Goal: Task Accomplishment & Management: Manage account settings

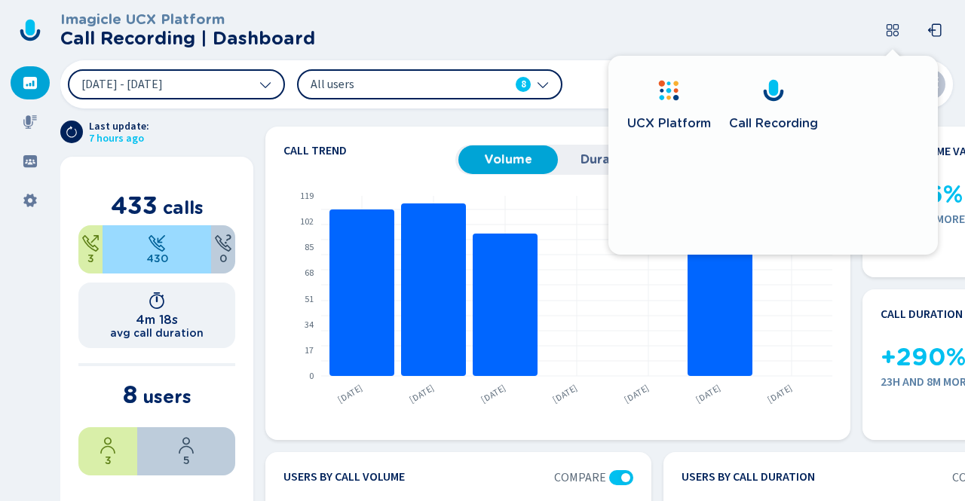
click at [653, 47] on header "Imagicle UCX Platform Call Recording | Dashboard" at bounding box center [509, 30] width 898 height 60
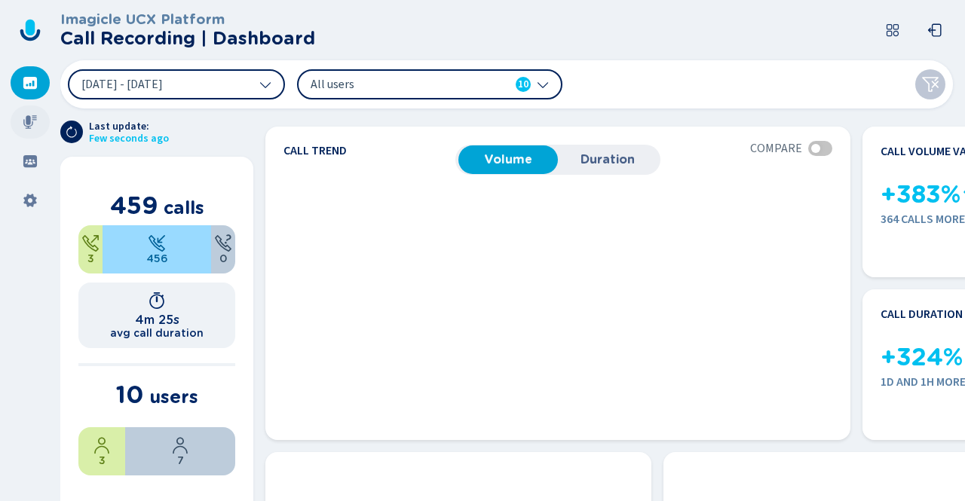
click at [34, 125] on icon at bounding box center [30, 122] width 15 height 15
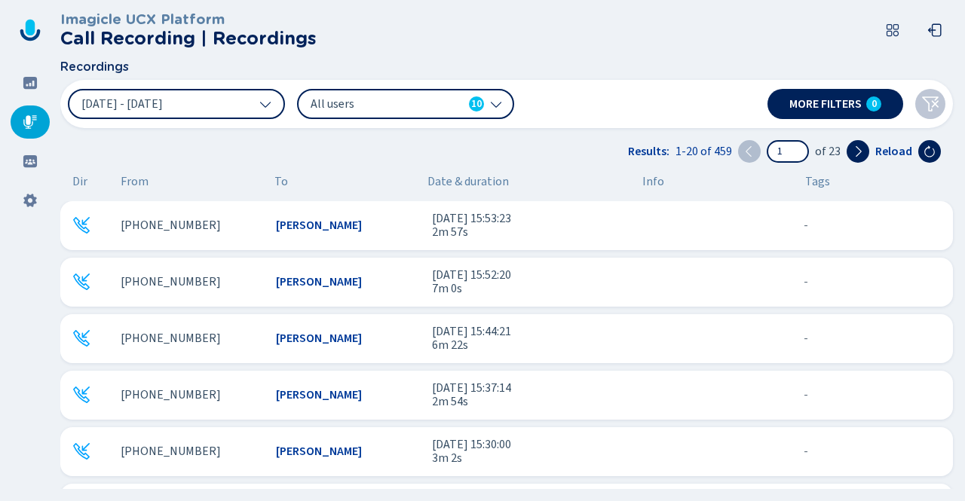
click at [340, 228] on div "[PERSON_NAME]" at bounding box center [347, 226] width 143 height 14
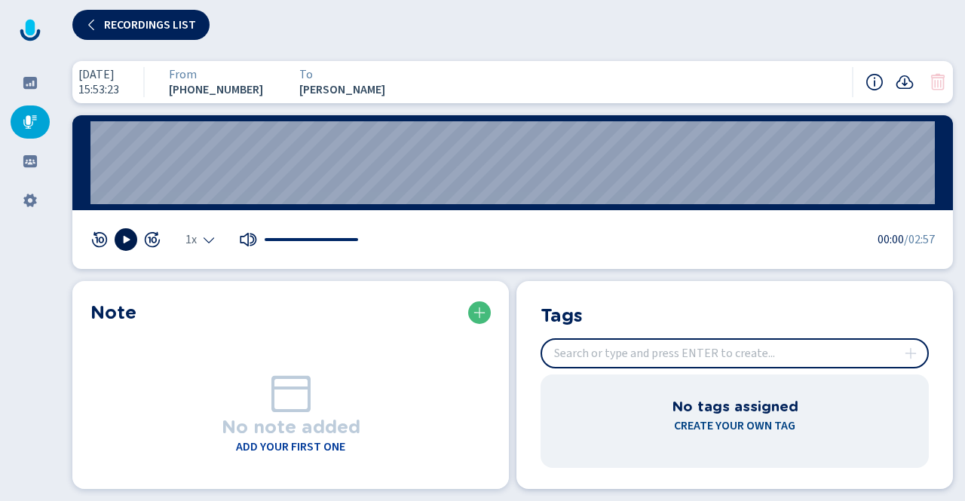
click at [125, 241] on icon at bounding box center [127, 240] width 7 height 8
click at [125, 241] on icon at bounding box center [126, 240] width 12 height 12
click at [37, 124] on icon at bounding box center [30, 122] width 15 height 15
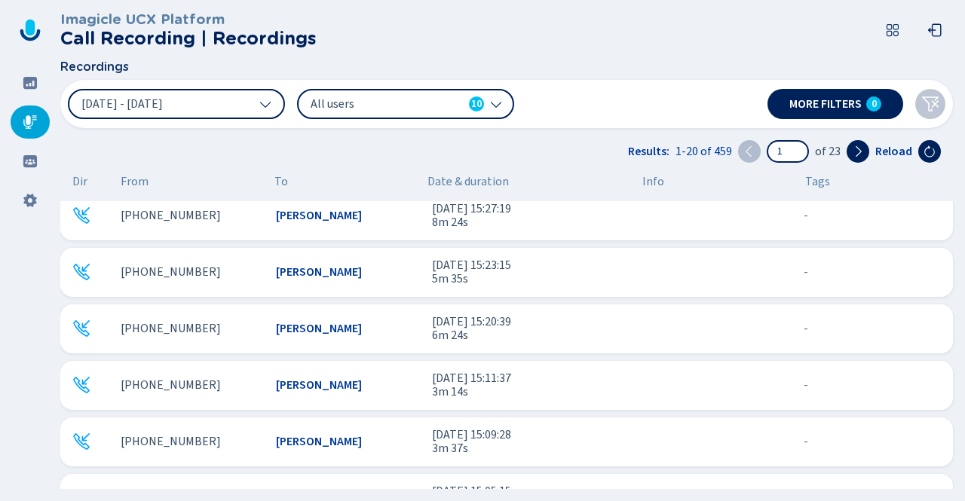
scroll to position [377, 0]
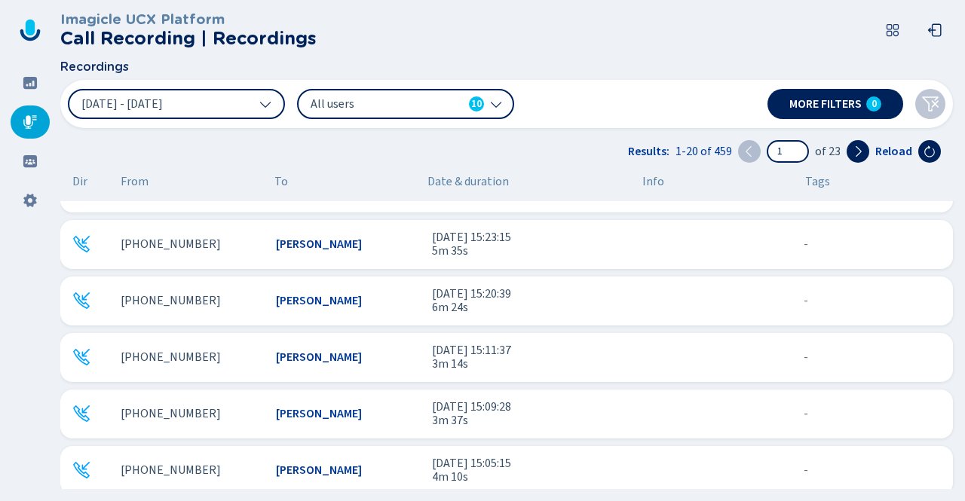
click at [342, 298] on div "[PERSON_NAME]" at bounding box center [347, 301] width 143 height 14
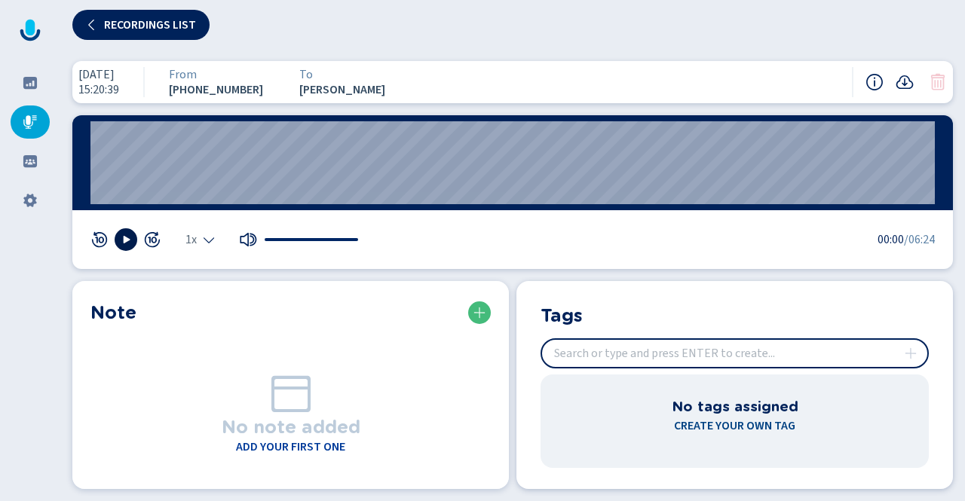
click at [131, 243] on icon at bounding box center [126, 240] width 12 height 12
click at [130, 243] on icon at bounding box center [126, 240] width 12 height 12
click at [134, 13] on button "Recordings list" at bounding box center [140, 25] width 137 height 30
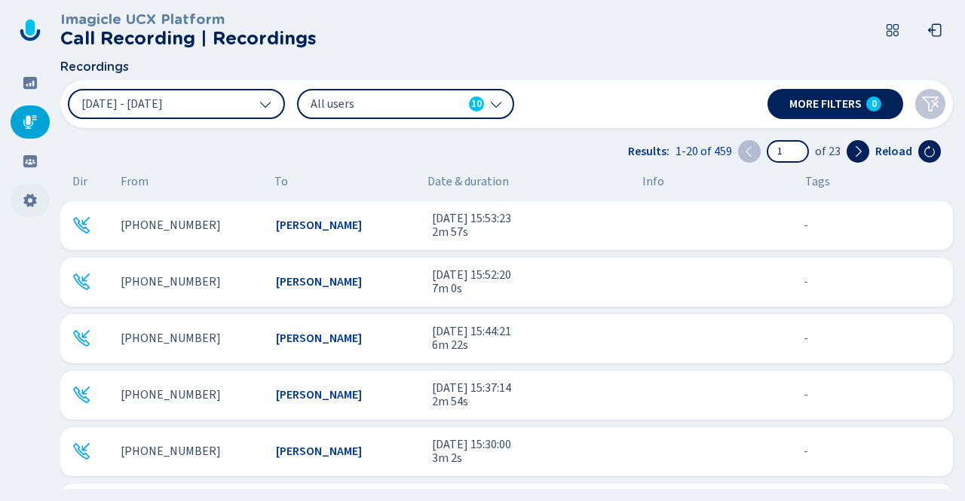
click at [34, 200] on icon at bounding box center [29, 201] width 13 height 14
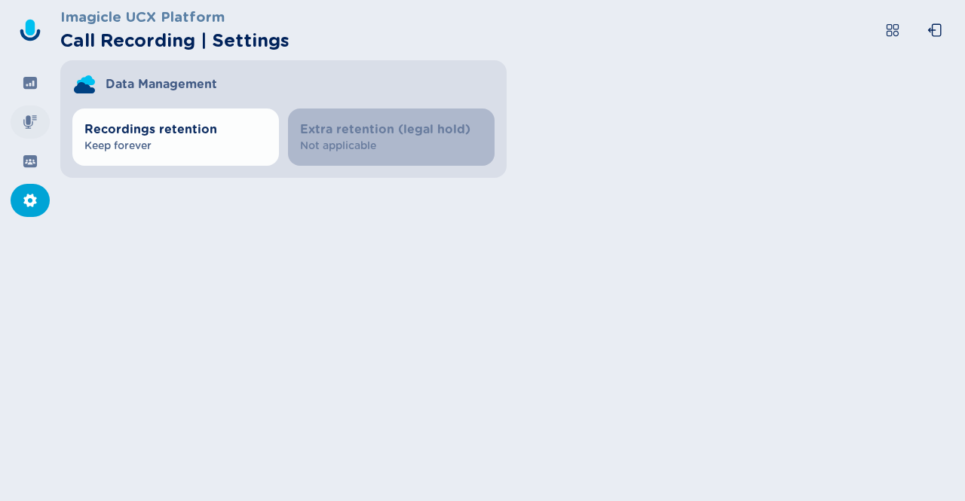
click at [28, 120] on icon at bounding box center [30, 122] width 14 height 14
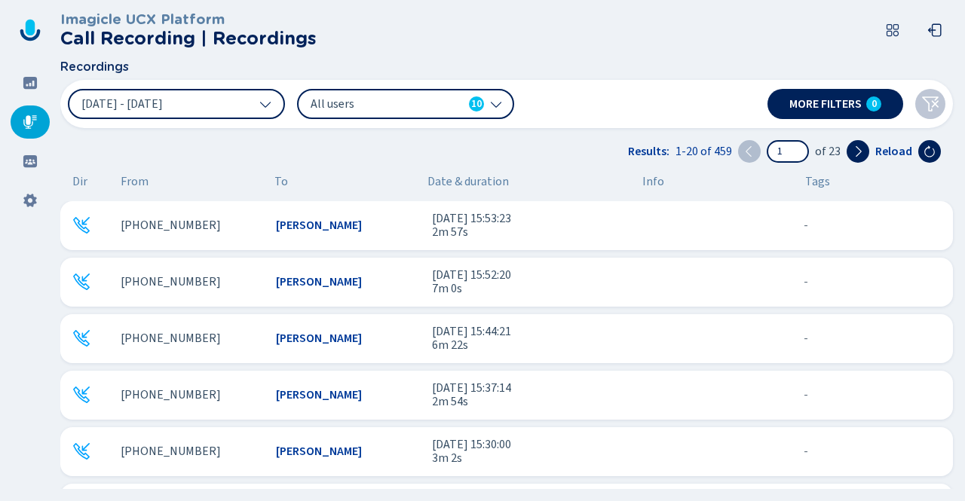
click at [365, 105] on span "All users" at bounding box center [386, 104] width 152 height 17
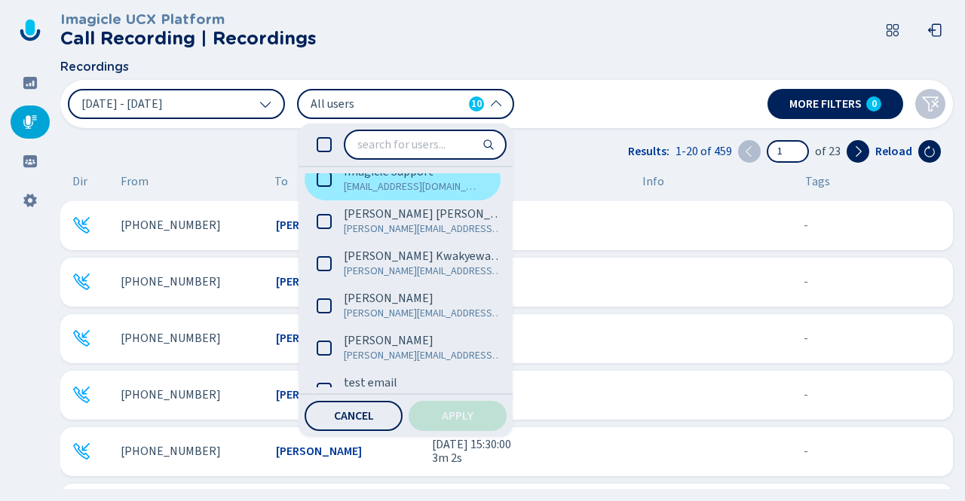
scroll to position [208, 0]
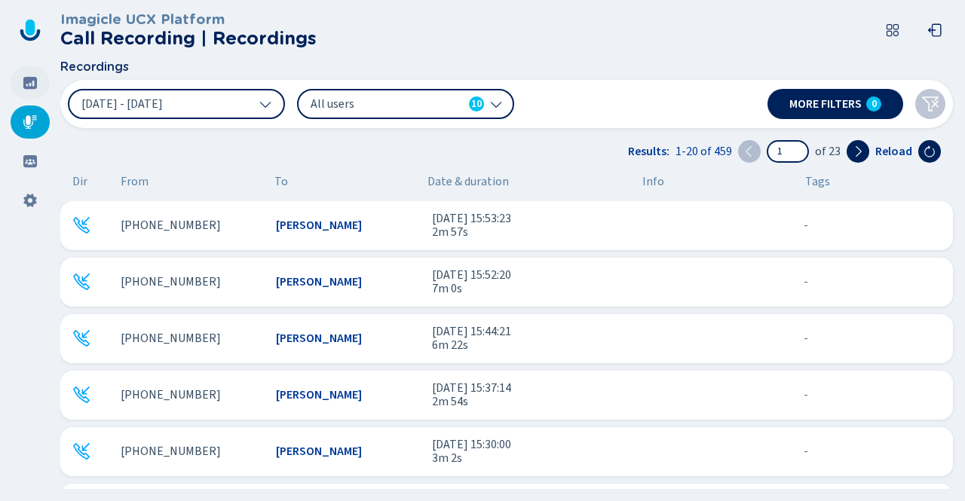
click at [41, 90] on div at bounding box center [30, 82] width 39 height 33
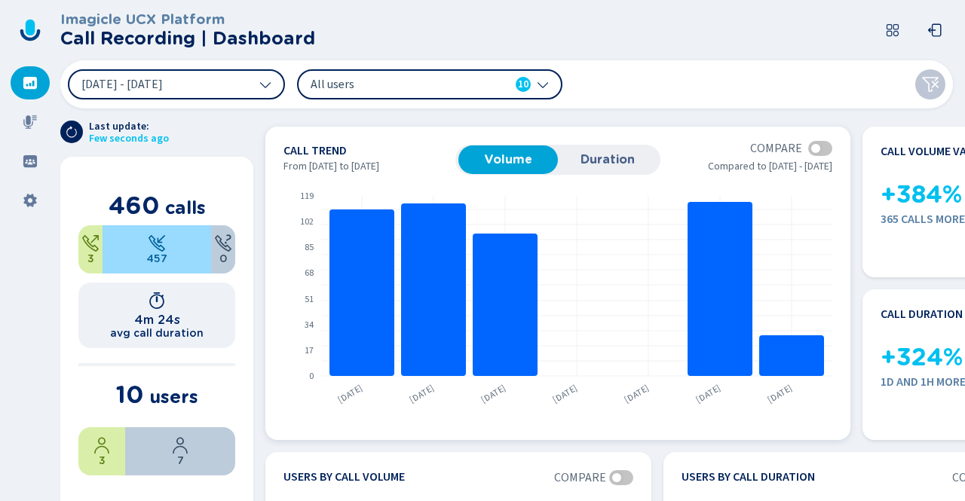
click at [785, 225] on line at bounding box center [576, 225] width 511 height 0
click at [613, 158] on span "Duration" at bounding box center [607, 160] width 84 height 14
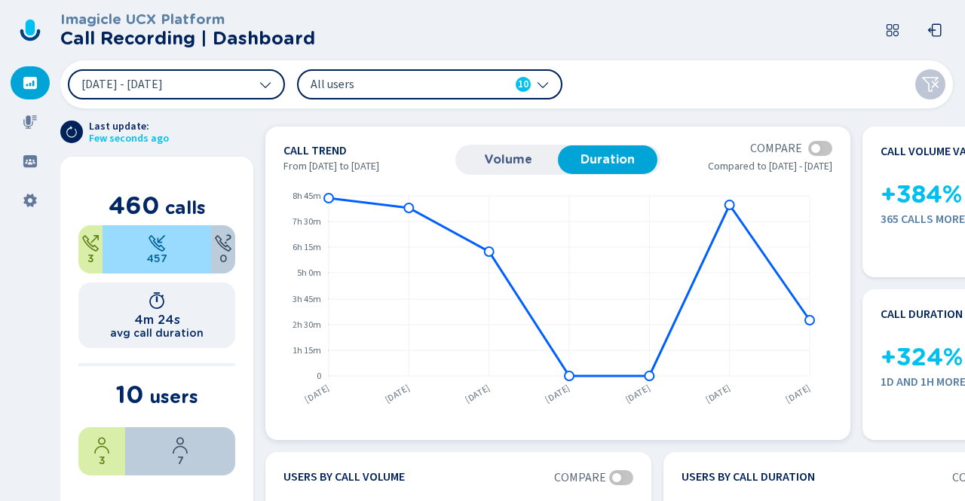
click at [521, 161] on span "Volume" at bounding box center [508, 160] width 84 height 14
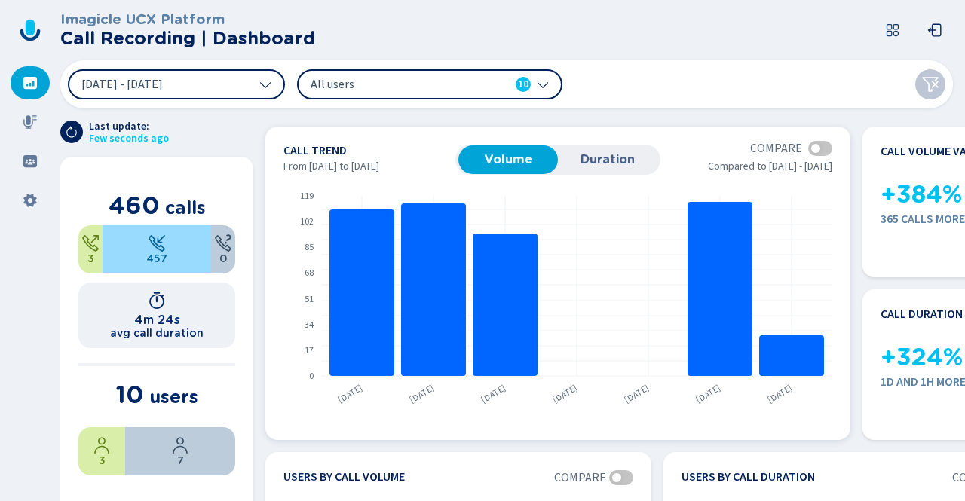
click at [814, 153] on div at bounding box center [815, 148] width 9 height 9
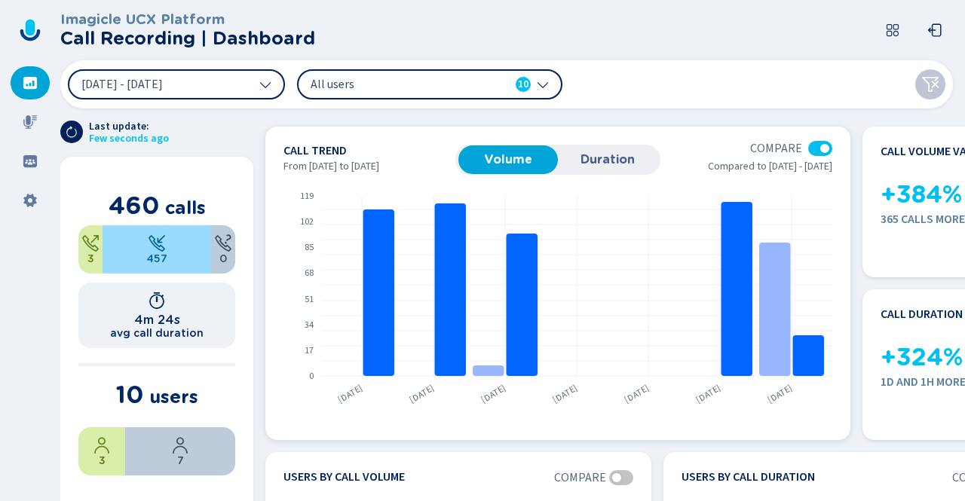
click at [814, 153] on div at bounding box center [820, 148] width 24 height 15
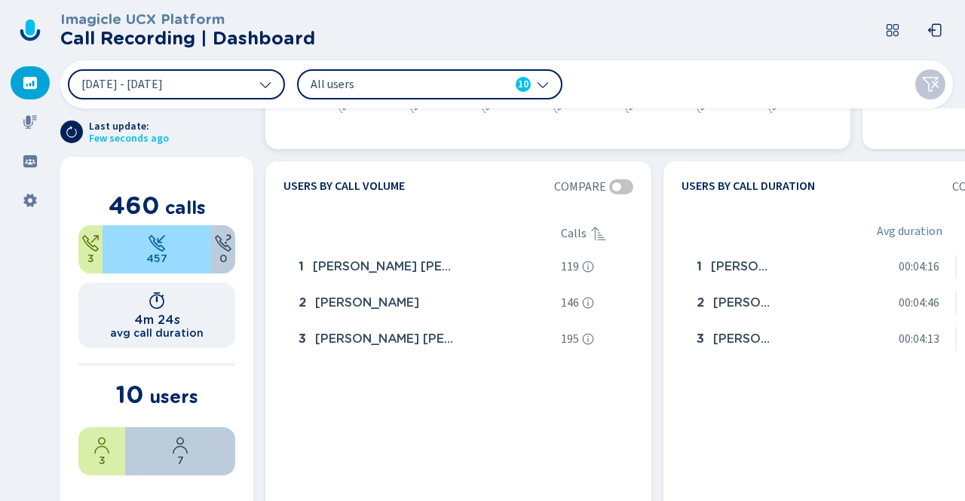
scroll to position [301, 0]
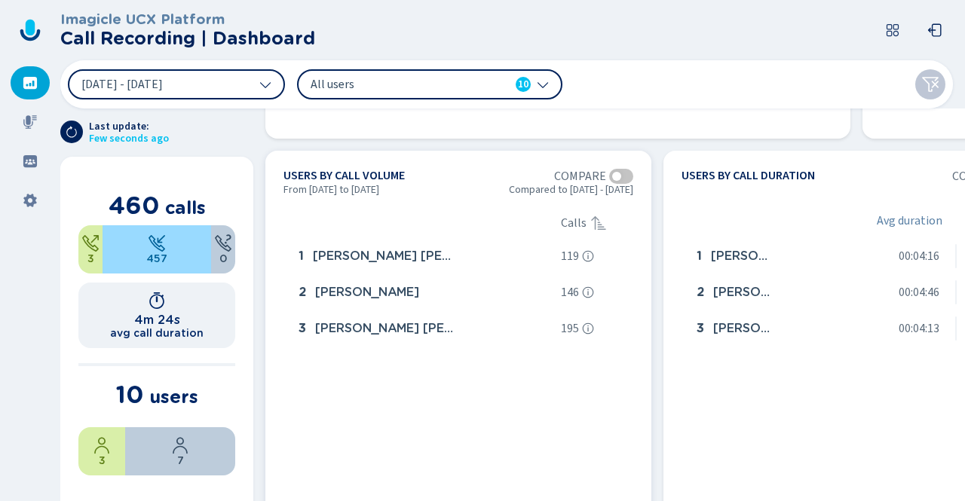
click at [621, 179] on div at bounding box center [621, 176] width 24 height 15
click at [621, 179] on div at bounding box center [625, 176] width 9 height 9
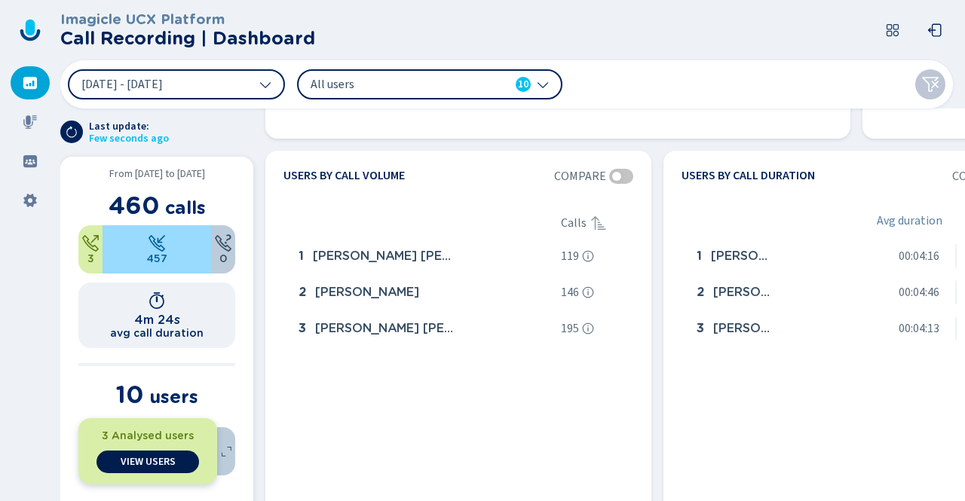
click at [112, 463] on button "View Users" at bounding box center [147, 462] width 102 height 23
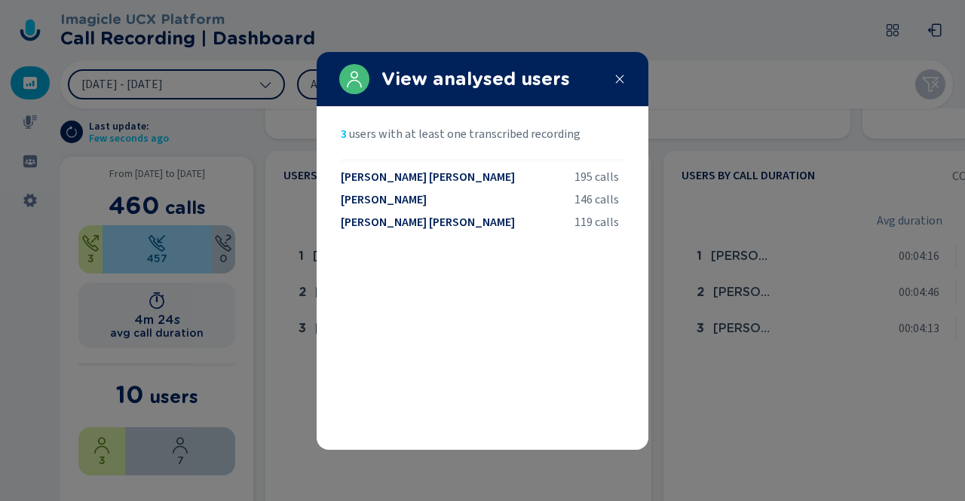
click at [622, 79] on icon at bounding box center [619, 79] width 12 height 12
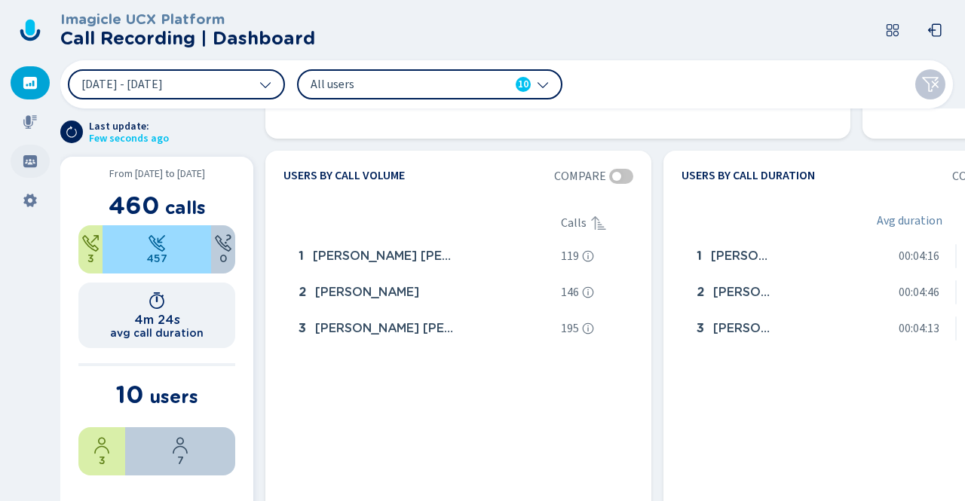
click at [29, 164] on icon at bounding box center [30, 161] width 15 height 15
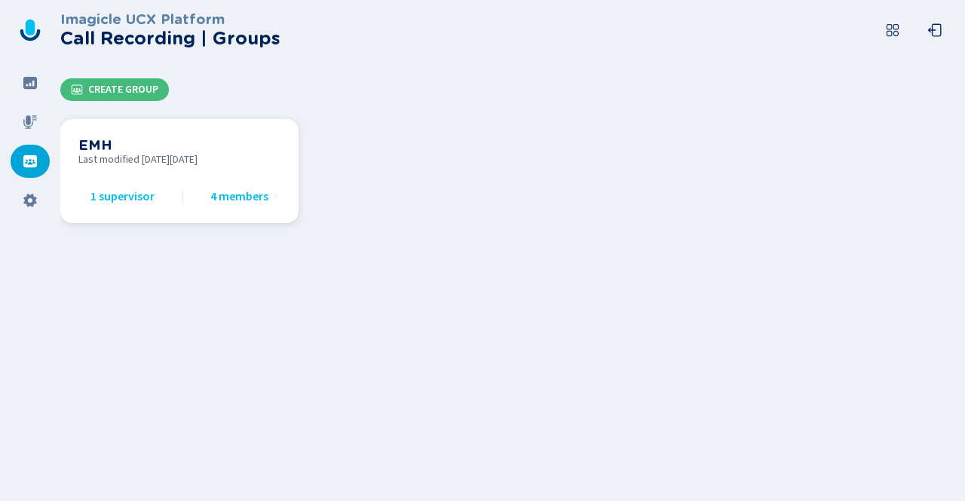
click at [175, 173] on div "EMH Last modified [DATE][DATE] 1 supervisor 4 members" at bounding box center [179, 171] width 202 height 68
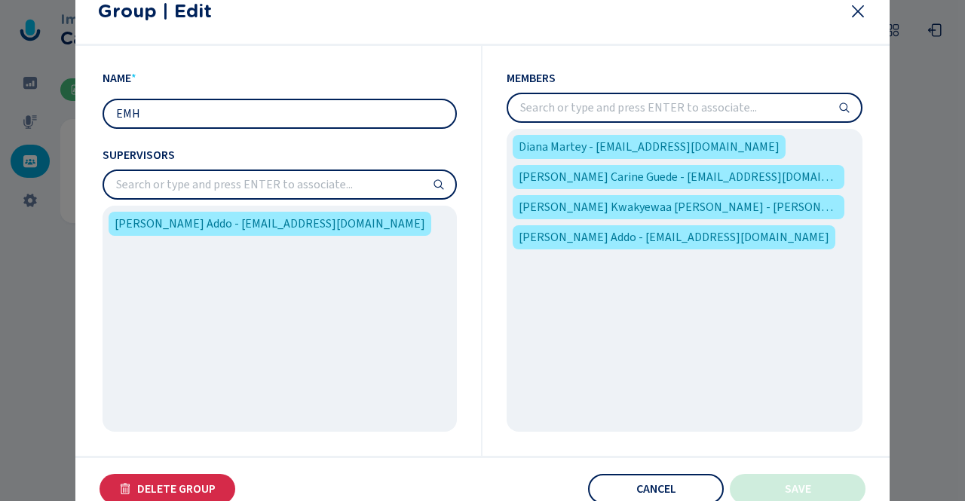
click at [609, 112] on input "search" at bounding box center [684, 107] width 353 height 27
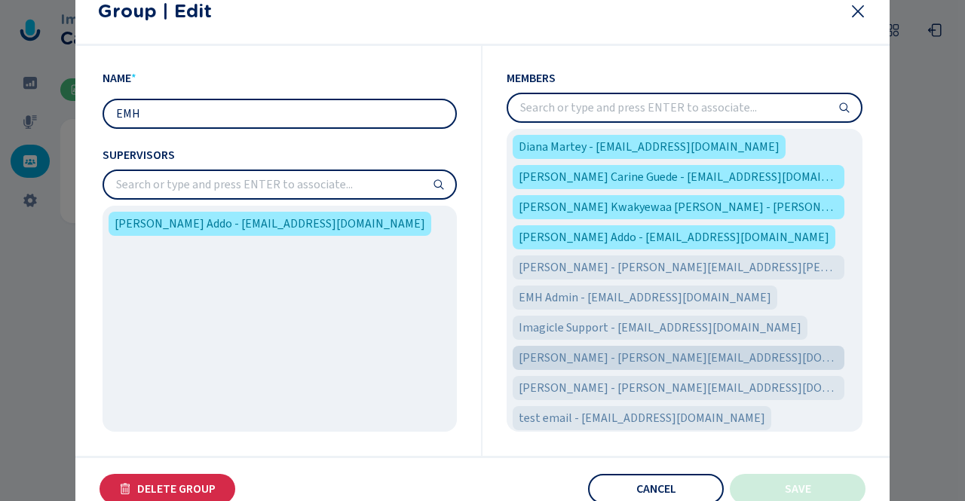
click at [603, 365] on span "[PERSON_NAME] - [PERSON_NAME][EMAIL_ADDRESS][DOMAIN_NAME]" at bounding box center [678, 358] width 320 height 18
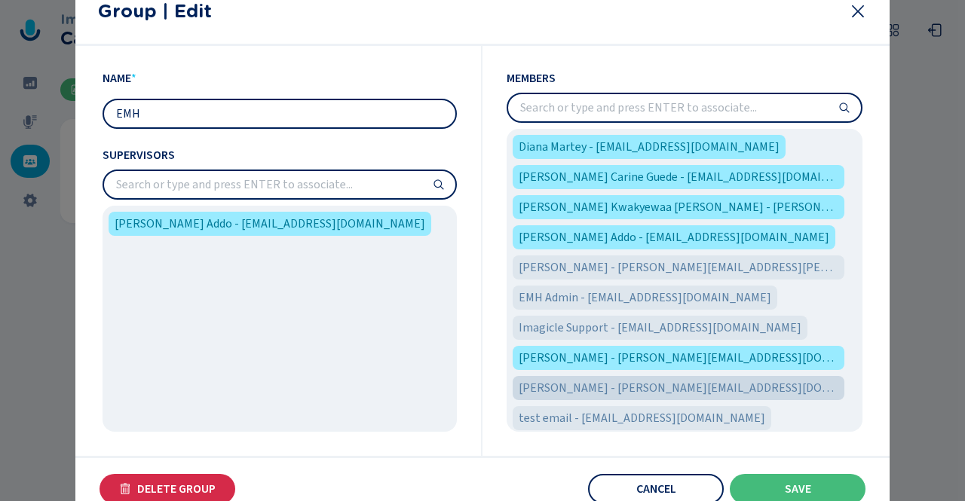
click at [600, 387] on span "[PERSON_NAME] - [PERSON_NAME][EMAIL_ADDRESS][DOMAIN_NAME]" at bounding box center [678, 388] width 320 height 18
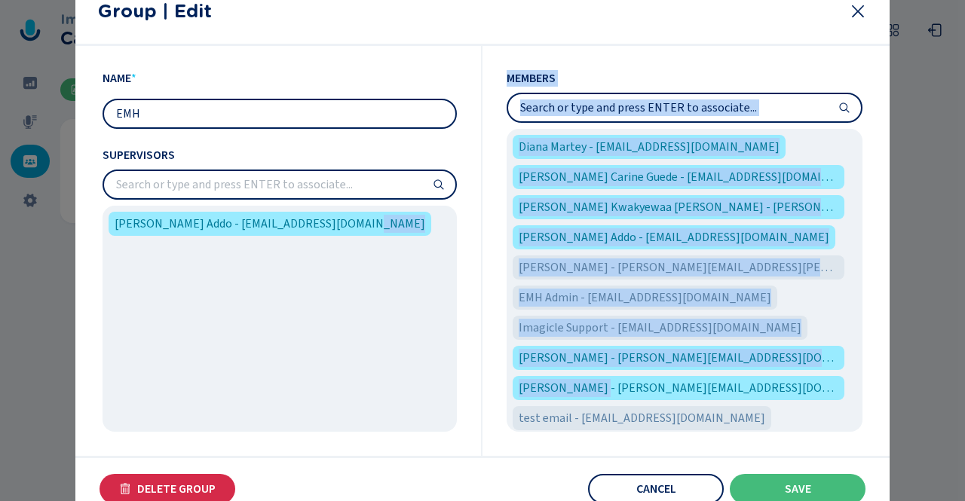
drag, startPoint x: 591, startPoint y: 387, endPoint x: 354, endPoint y: 364, distance: 237.7
click at [354, 364] on div "Name * EMH Supervisors [PERSON_NAME] Addo - [EMAIL_ADDRESS][DOMAIN_NAME] Member…" at bounding box center [482, 251] width 760 height 410
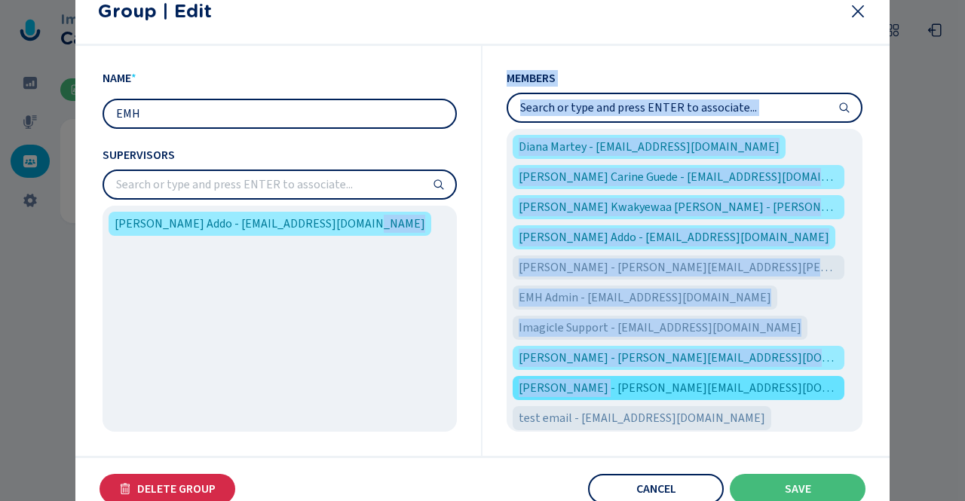
click at [586, 388] on span "[PERSON_NAME] - [PERSON_NAME][EMAIL_ADDRESS][DOMAIN_NAME]" at bounding box center [678, 388] width 320 height 18
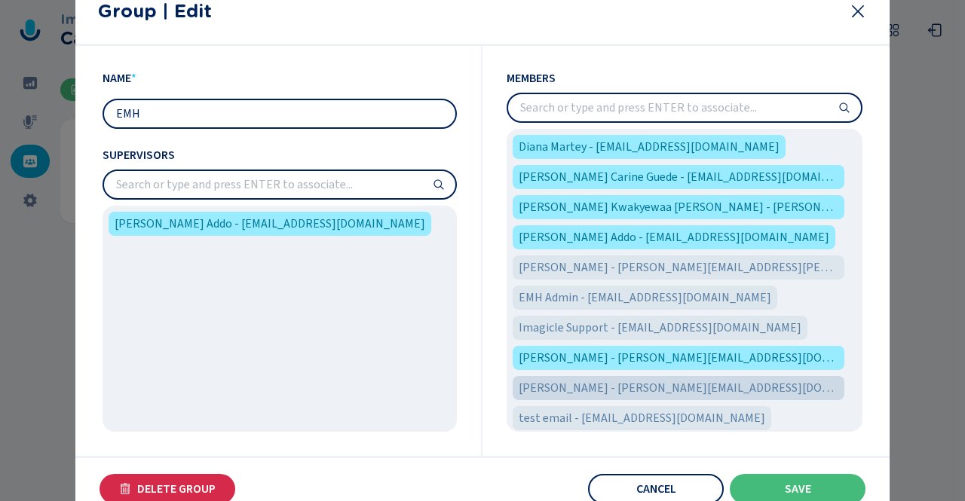
click at [612, 388] on span "[PERSON_NAME] - [PERSON_NAME][EMAIL_ADDRESS][DOMAIN_NAME]" at bounding box center [678, 388] width 320 height 18
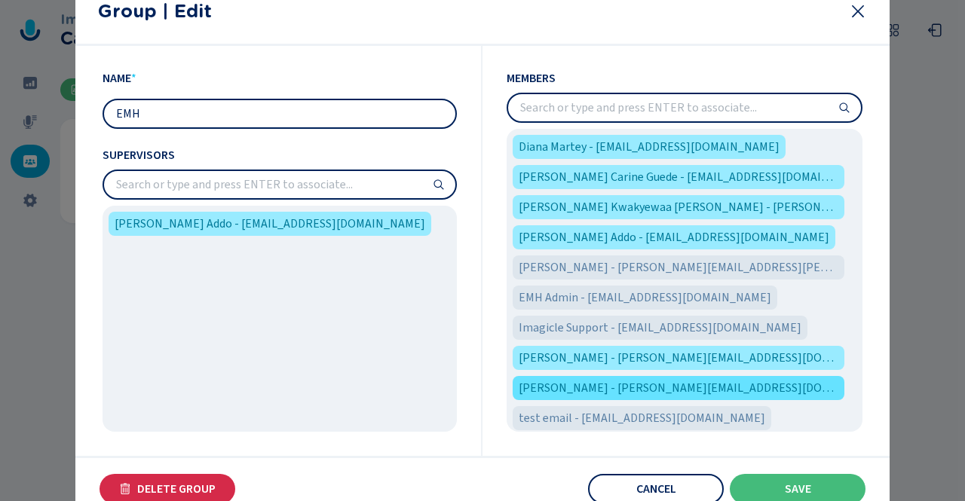
click at [586, 387] on span "[PERSON_NAME] - [PERSON_NAME][EMAIL_ADDRESS][DOMAIN_NAME]" at bounding box center [678, 388] width 320 height 18
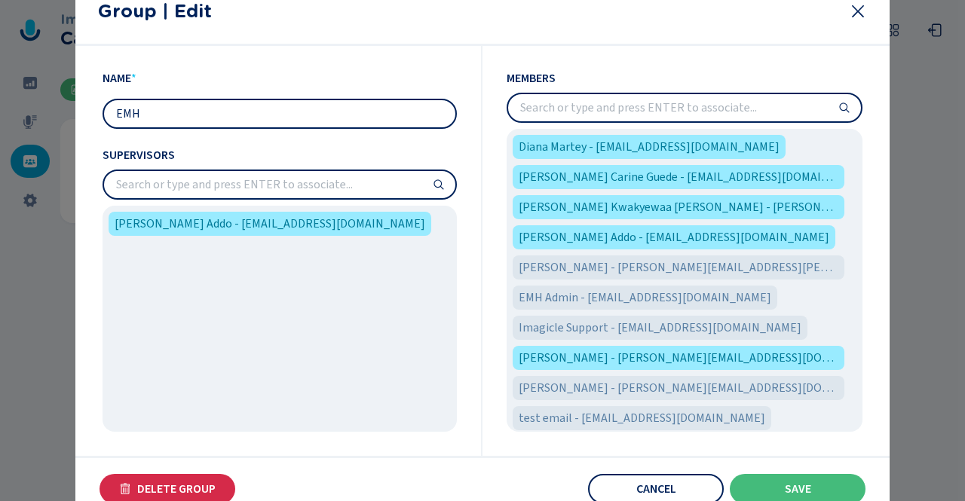
click at [326, 191] on input "search" at bounding box center [279, 184] width 351 height 27
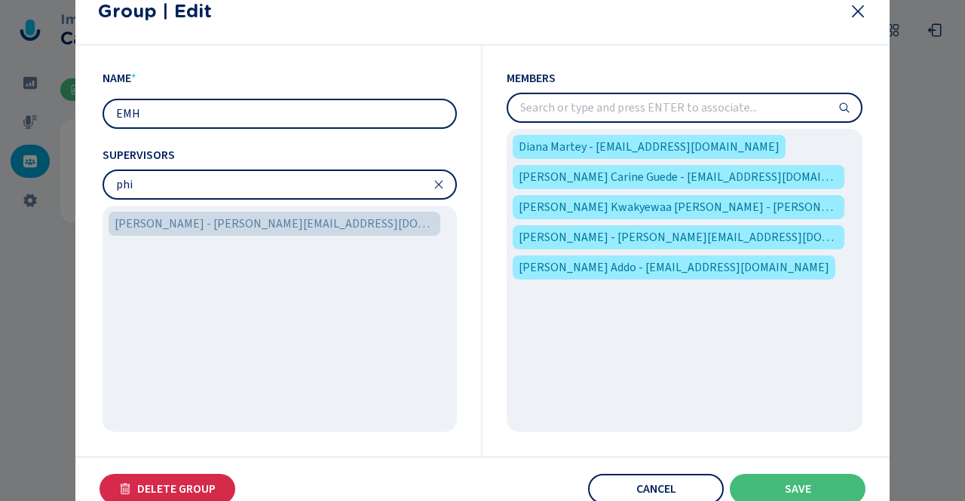
type input "phi"
click at [304, 219] on span "[PERSON_NAME] - [PERSON_NAME][EMAIL_ADDRESS][DOMAIN_NAME]" at bounding box center [275, 224] width 320 height 18
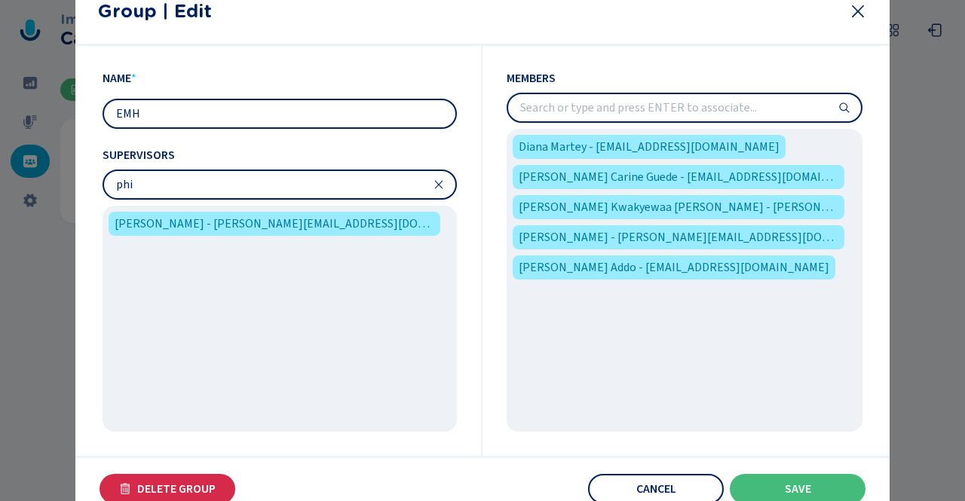
click at [335, 280] on div "[PERSON_NAME] - [PERSON_NAME][EMAIL_ADDRESS][DOMAIN_NAME]" at bounding box center [279, 318] width 354 height 225
click at [249, 181] on input "phi" at bounding box center [279, 184] width 351 height 27
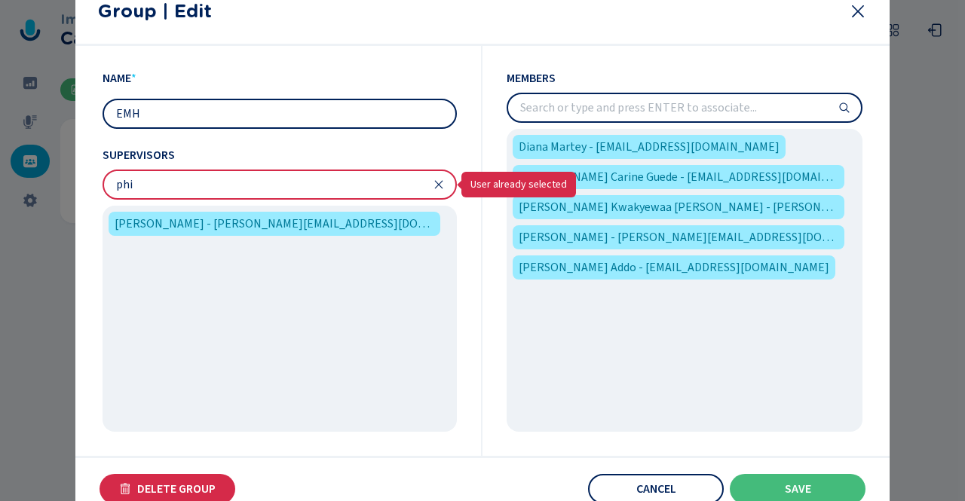
click at [436, 182] on icon at bounding box center [439, 185] width 8 height 8
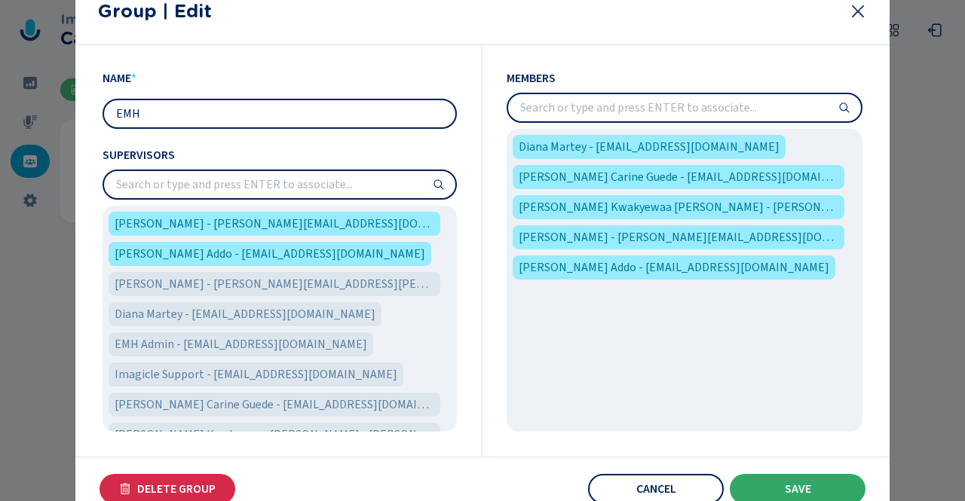
click at [776, 480] on button "Save" at bounding box center [797, 489] width 136 height 30
